Goal: Use online tool/utility: Utilize a website feature to perform a specific function

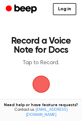
click at [41, 84] on span "button" at bounding box center [41, 85] width 32 height 32
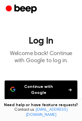
click at [48, 91] on button "Continue with Google" at bounding box center [41, 90] width 72 height 19
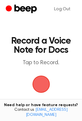
click at [44, 85] on span "button" at bounding box center [41, 84] width 24 height 24
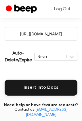
scroll to position [122, 0]
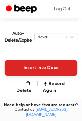
click at [45, 70] on button "Insert into Docs" at bounding box center [41, 68] width 72 height 16
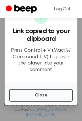
scroll to position [0, 0]
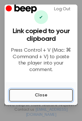
click at [44, 98] on button "Close" at bounding box center [40, 95] width 63 height 13
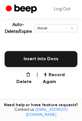
scroll to position [143, 0]
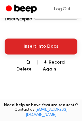
click at [45, 52] on button "Insert into Docs" at bounding box center [41, 47] width 72 height 16
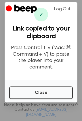
scroll to position [7, 0]
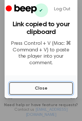
click at [51, 90] on button "Close" at bounding box center [40, 88] width 63 height 13
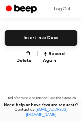
scroll to position [143, 0]
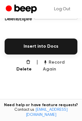
click at [53, 63] on button "Record Again" at bounding box center [60, 66] width 34 height 14
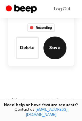
click at [52, 50] on button "Save" at bounding box center [54, 48] width 23 height 23
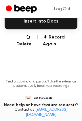
scroll to position [175, 0]
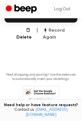
click at [62, 32] on button "Record Again" at bounding box center [60, 34] width 34 height 14
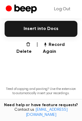
scroll to position [162, 0]
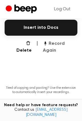
click at [58, 42] on button "Record Again" at bounding box center [60, 47] width 34 height 14
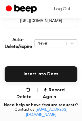
scroll to position [117, 0]
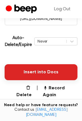
click at [50, 66] on button "Insert into Docs" at bounding box center [41, 72] width 72 height 16
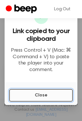
click at [35, 96] on button "Close" at bounding box center [40, 95] width 63 height 13
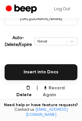
click at [69, 88] on button "Record Again" at bounding box center [60, 92] width 34 height 14
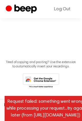
scroll to position [85, 0]
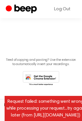
click at [55, 106] on div "Request failed: something went wrong while processing your request...try again …" at bounding box center [46, 108] width 82 height 25
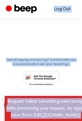
click at [58, 9] on link "Log Out" at bounding box center [62, 9] width 28 height 14
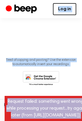
click at [58, 9] on link "Log in" at bounding box center [64, 9] width 23 height 12
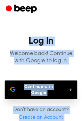
click at [66, 29] on main "Log In Welcome back! Continue with Google to log in. Continue with Google Don’t…" at bounding box center [41, 74] width 82 height 149
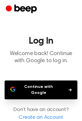
click at [45, 87] on button "Continue with Google" at bounding box center [41, 90] width 72 height 19
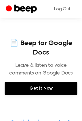
scroll to position [249, 0]
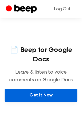
click at [46, 99] on link "Get It Now" at bounding box center [41, 95] width 72 height 13
